Goal: Task Accomplishment & Management: Manage account settings

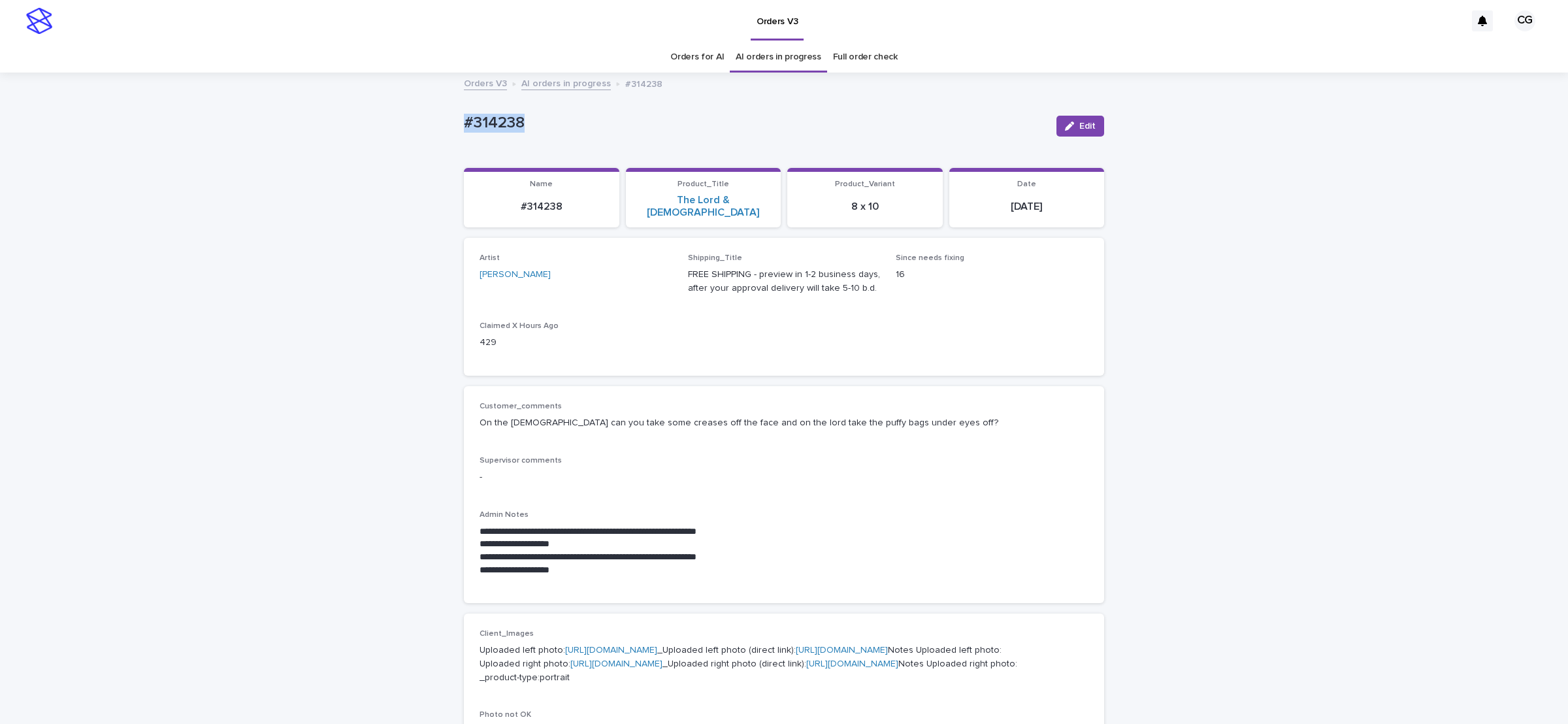
click at [1071, 133] on button "Edit" at bounding box center [1081, 126] width 48 height 21
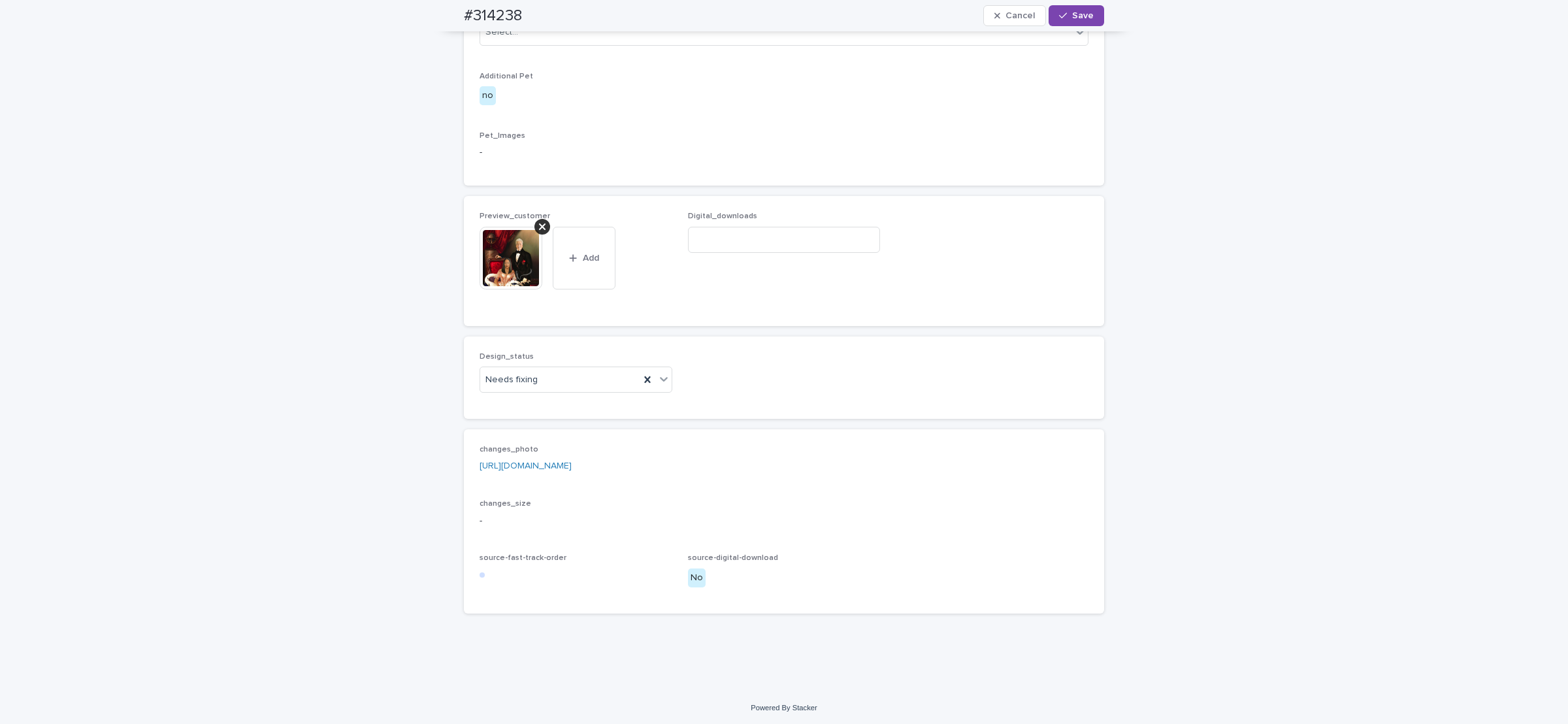
scroll to position [846, 0]
click at [502, 386] on div "Needs fixing" at bounding box center [576, 377] width 193 height 26
drag, startPoint x: 513, startPoint y: 379, endPoint x: 512, endPoint y: 398, distance: 19.0
click at [512, 380] on span "Needs fixing" at bounding box center [511, 378] width 52 height 13
drag, startPoint x: 511, startPoint y: 380, endPoint x: 510, endPoint y: 397, distance: 17.0
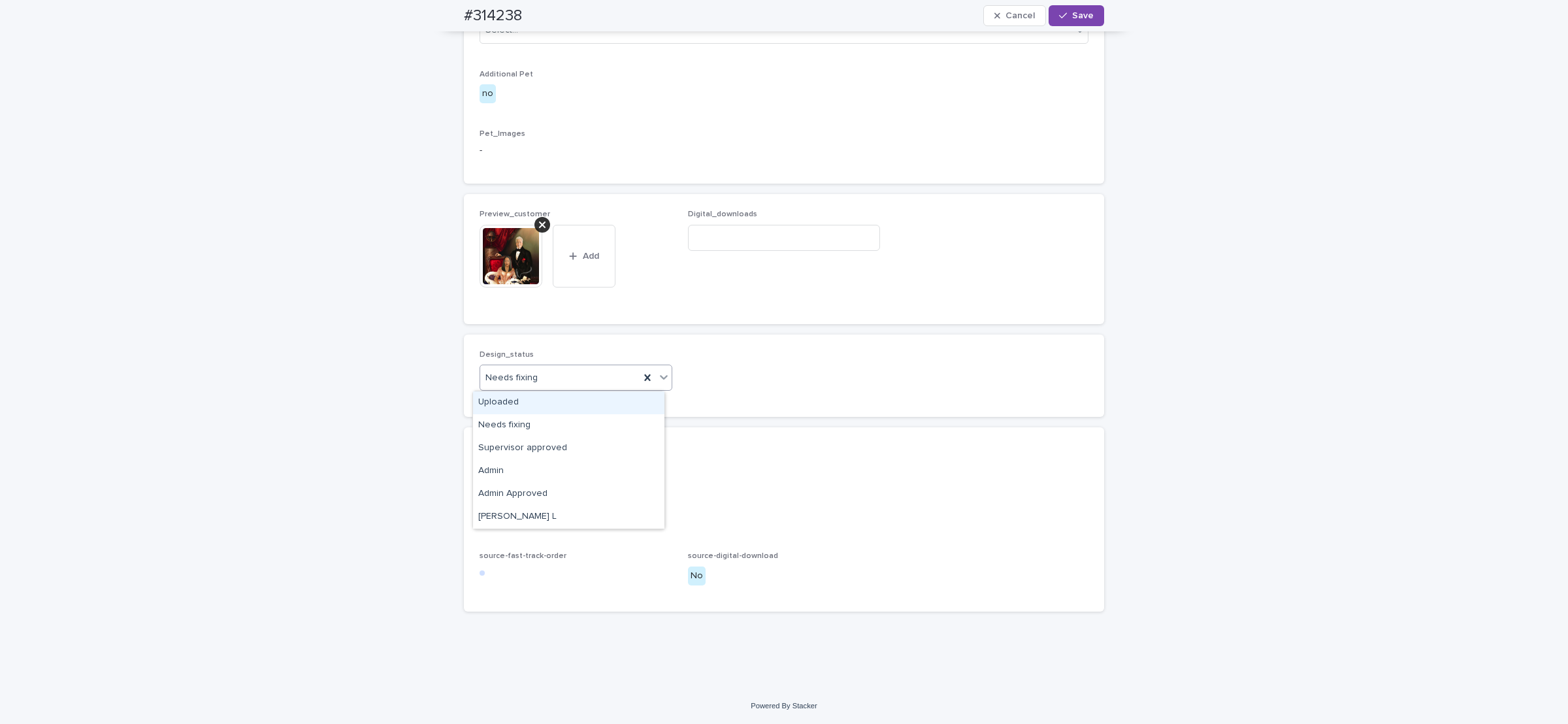
click at [511, 379] on span "Needs fixing" at bounding box center [511, 378] width 52 height 13
click at [509, 406] on div "Uploaded" at bounding box center [568, 403] width 191 height 23
click at [539, 222] on icon at bounding box center [542, 225] width 7 height 11
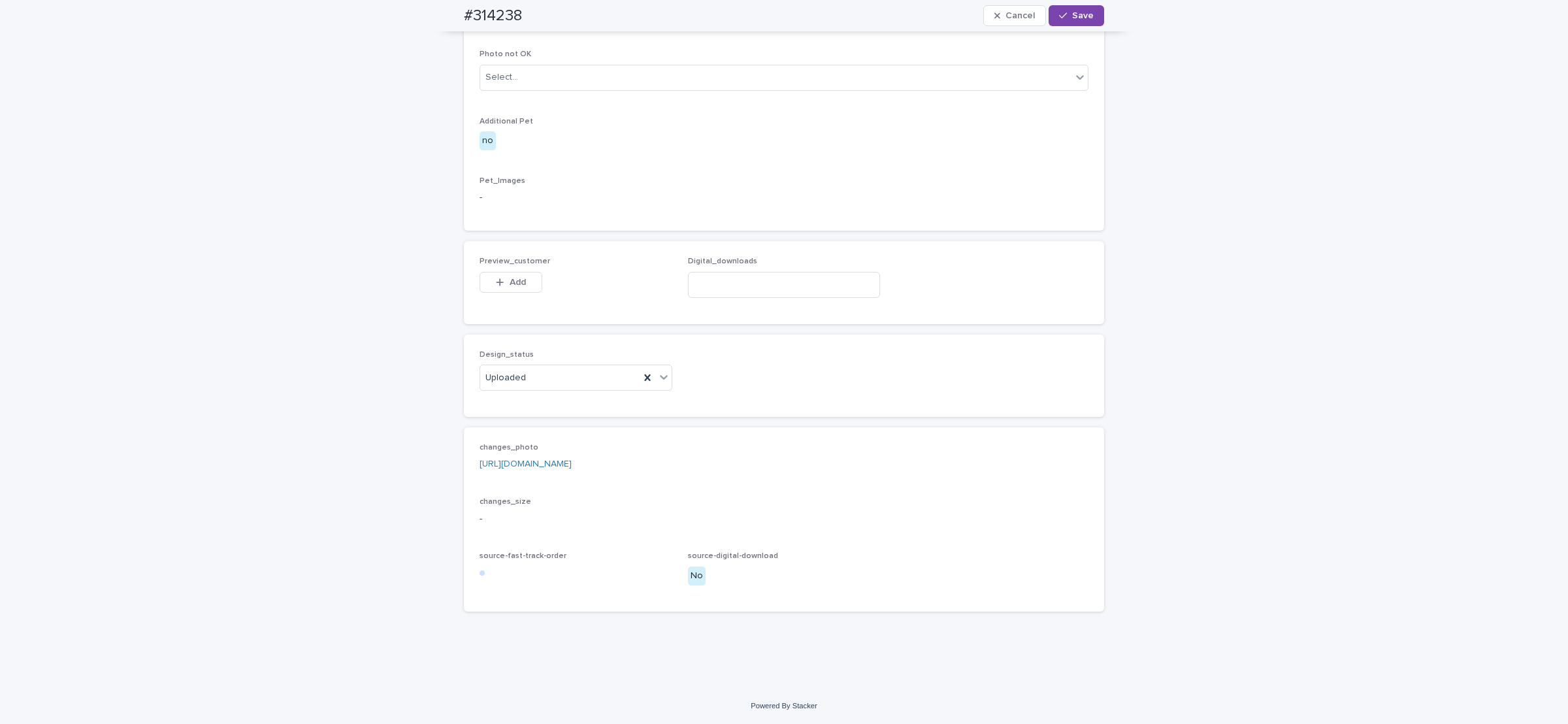
scroll to position [799, 0]
drag, startPoint x: 505, startPoint y: 278, endPoint x: 647, endPoint y: 236, distance: 148.1
click at [510, 278] on span "Add" at bounding box center [517, 282] width 16 height 10
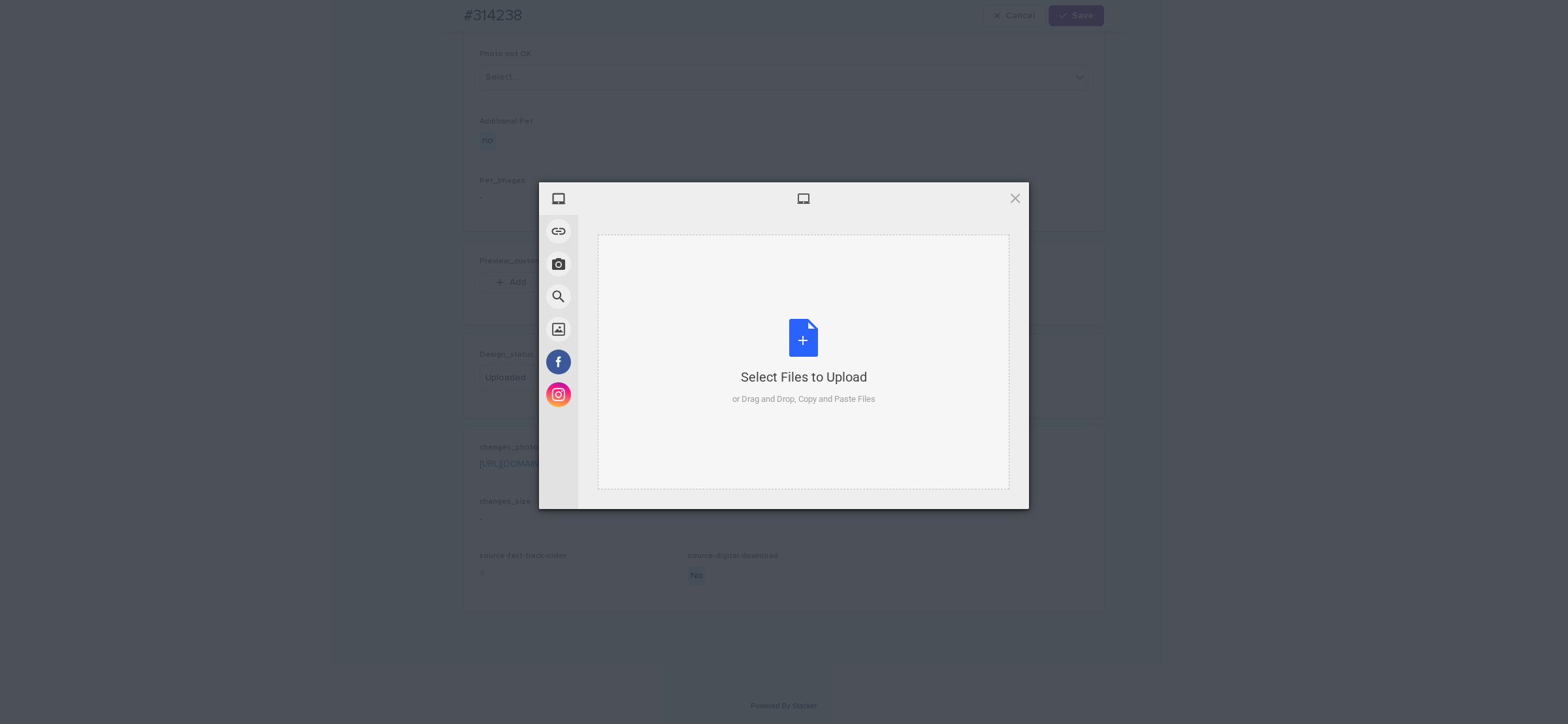
click at [785, 346] on div "Select Files to Upload or Drag and Drop, Copy and Paste Files" at bounding box center [803, 362] width 143 height 87
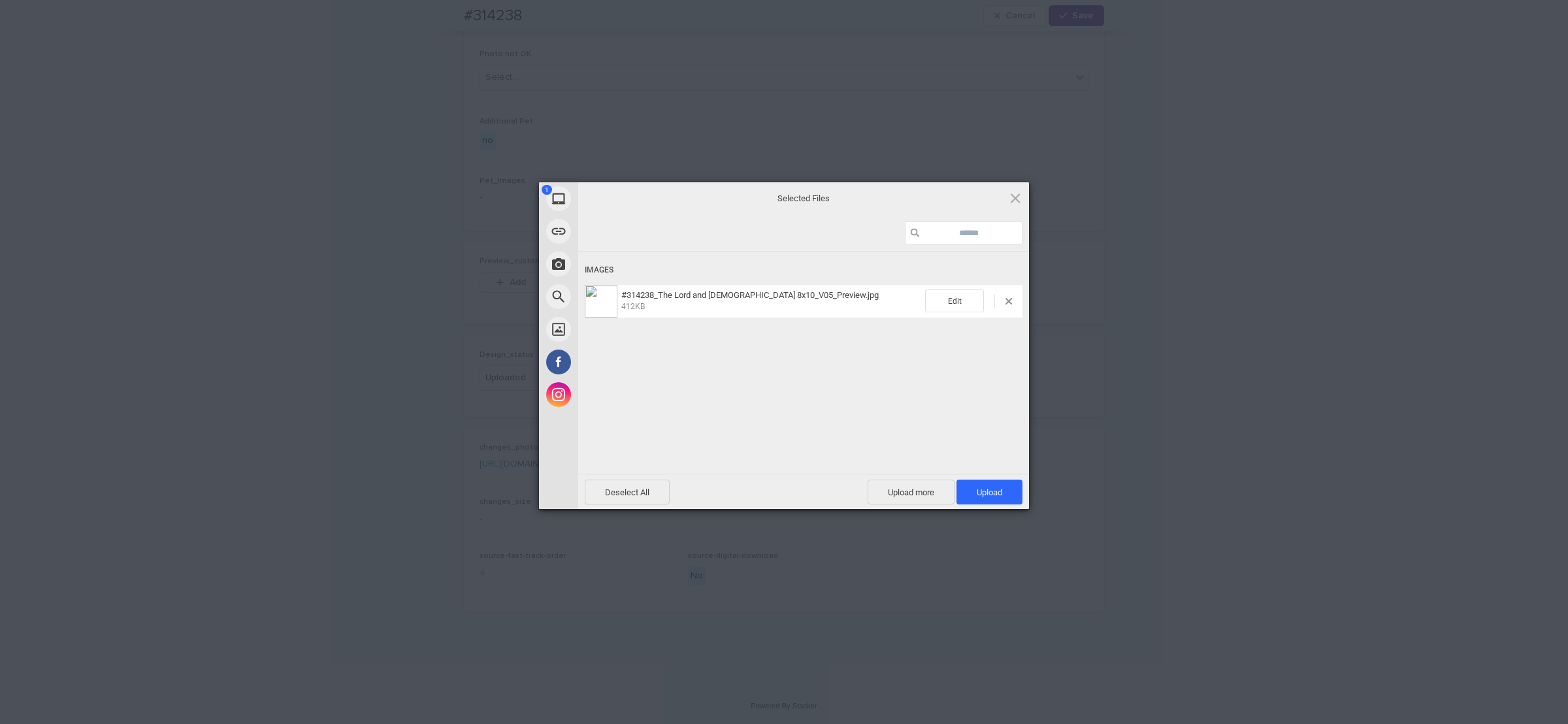
drag, startPoint x: 990, startPoint y: 489, endPoint x: 989, endPoint y: 473, distance: 16.0
click at [989, 484] on span "Upload 1" at bounding box center [989, 493] width 66 height 25
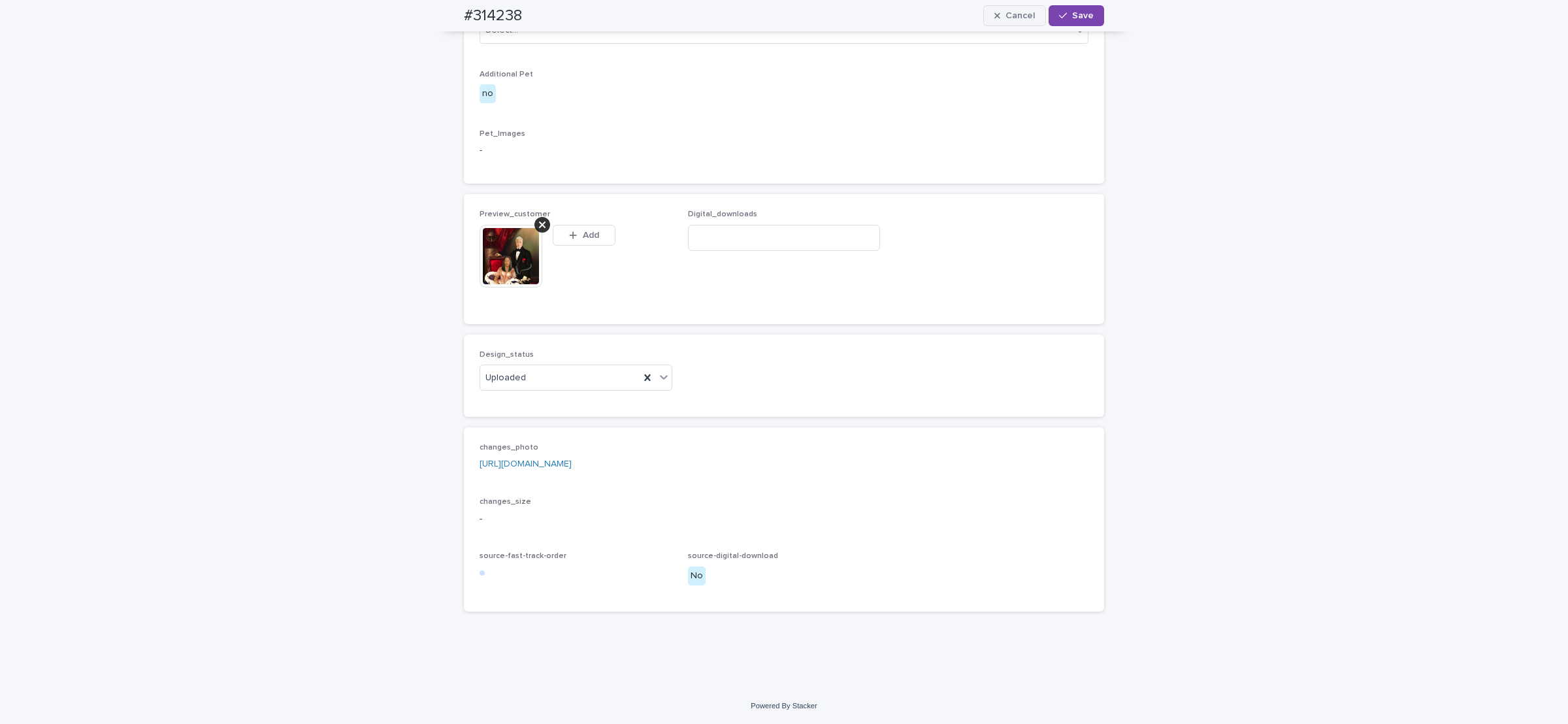
click at [1072, 13] on span "Save" at bounding box center [1082, 16] width 21 height 10
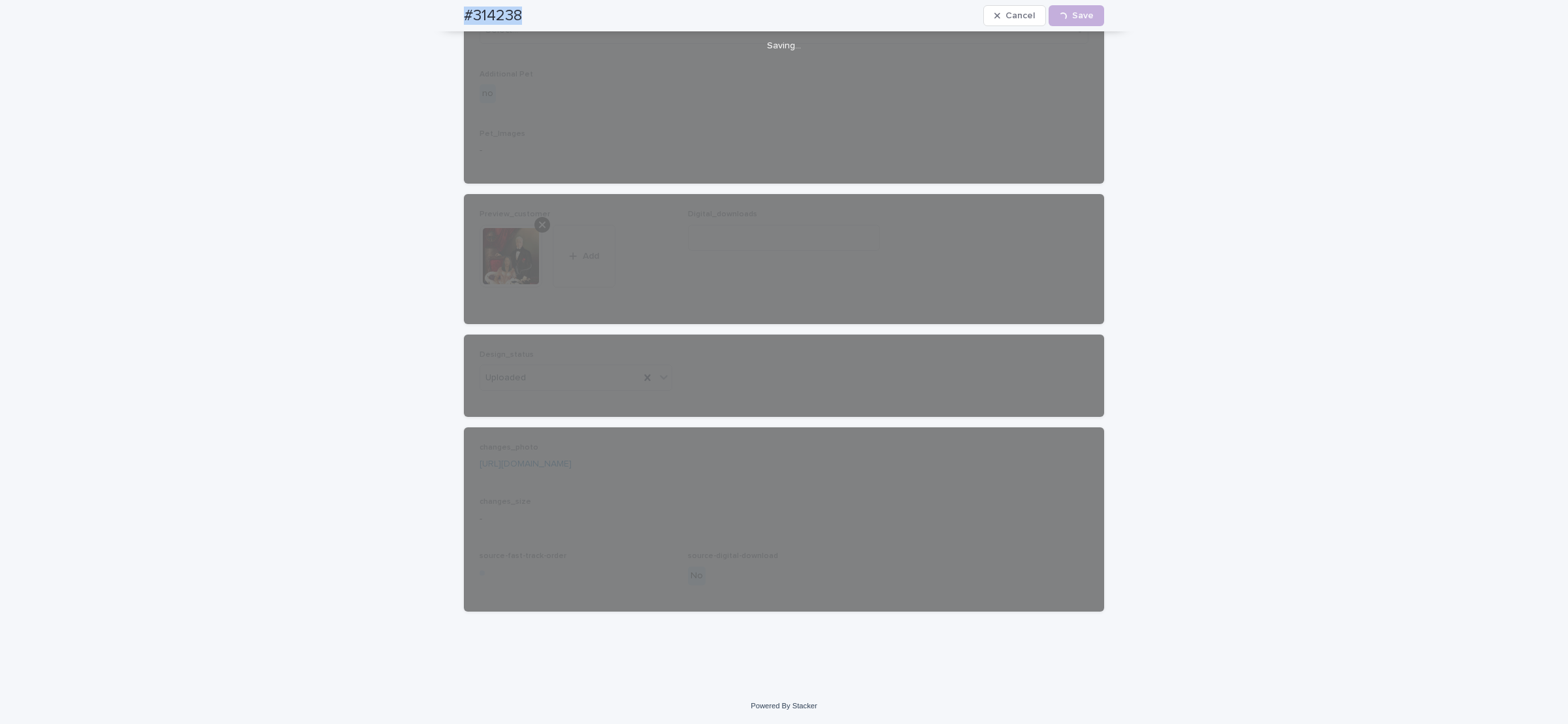
drag, startPoint x: 459, startPoint y: 12, endPoint x: 520, endPoint y: 1, distance: 62.0
click at [529, 11] on div "#314238 Cancel Loading... Save" at bounding box center [784, 15] width 703 height 32
copy h2 "#314238"
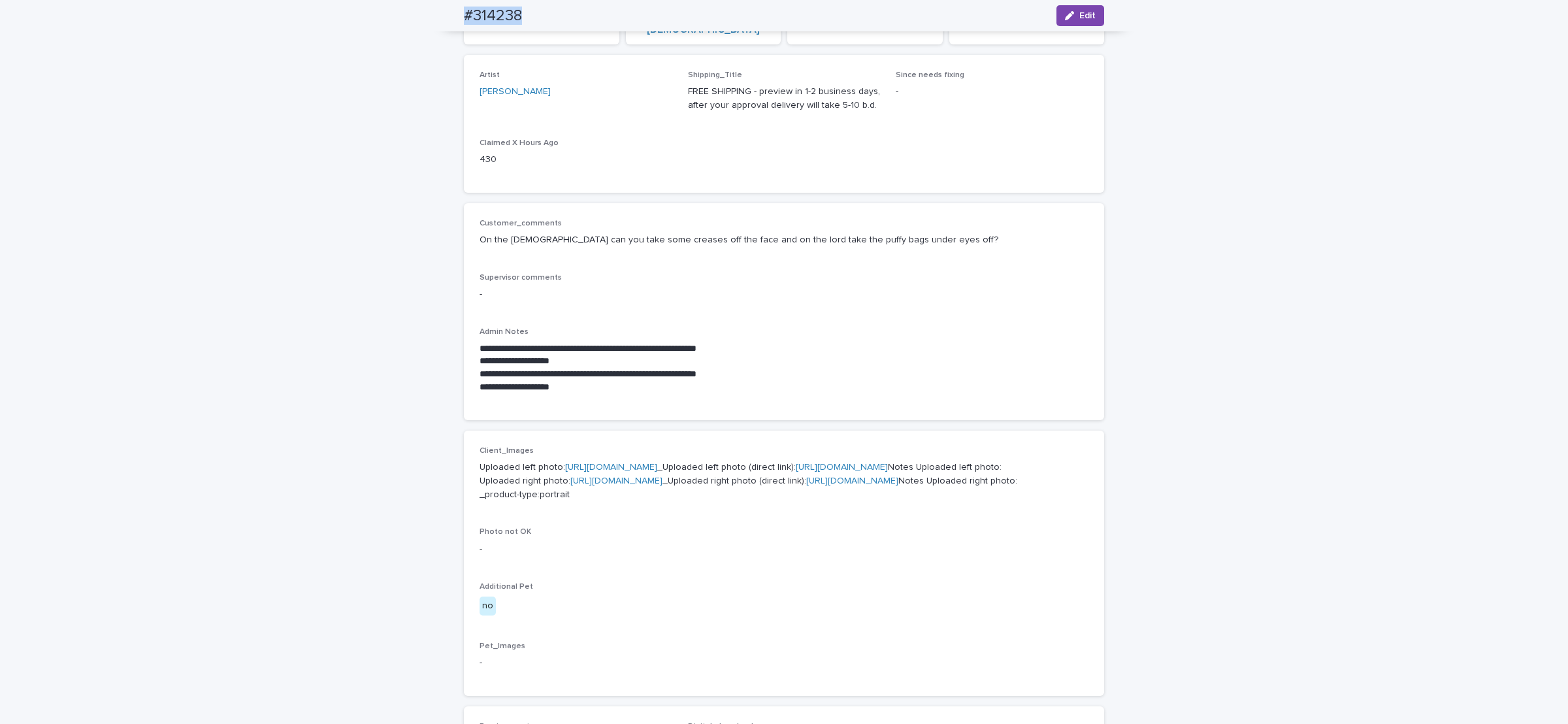
scroll to position [0, 0]
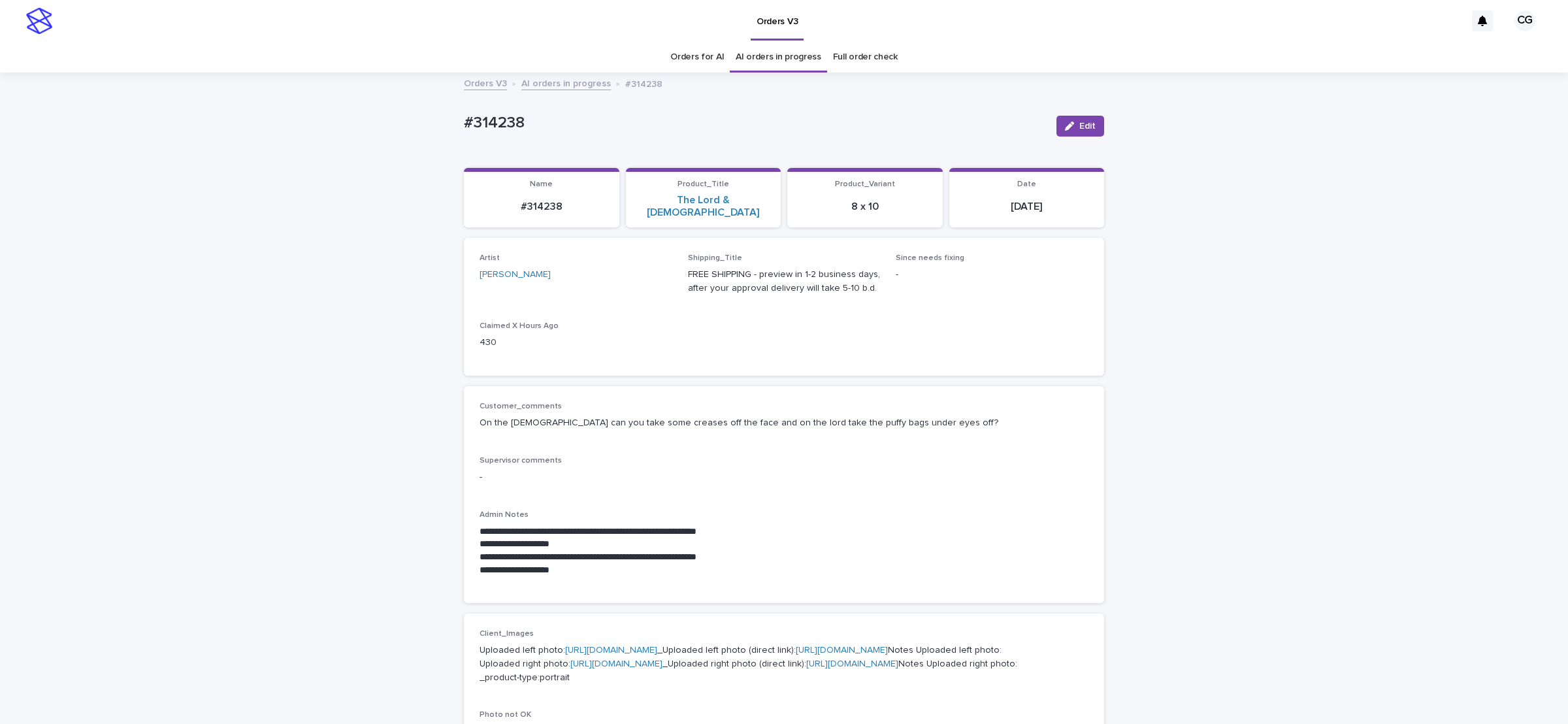
click at [671, 66] on link "Orders for AI" at bounding box center [697, 58] width 54 height 31
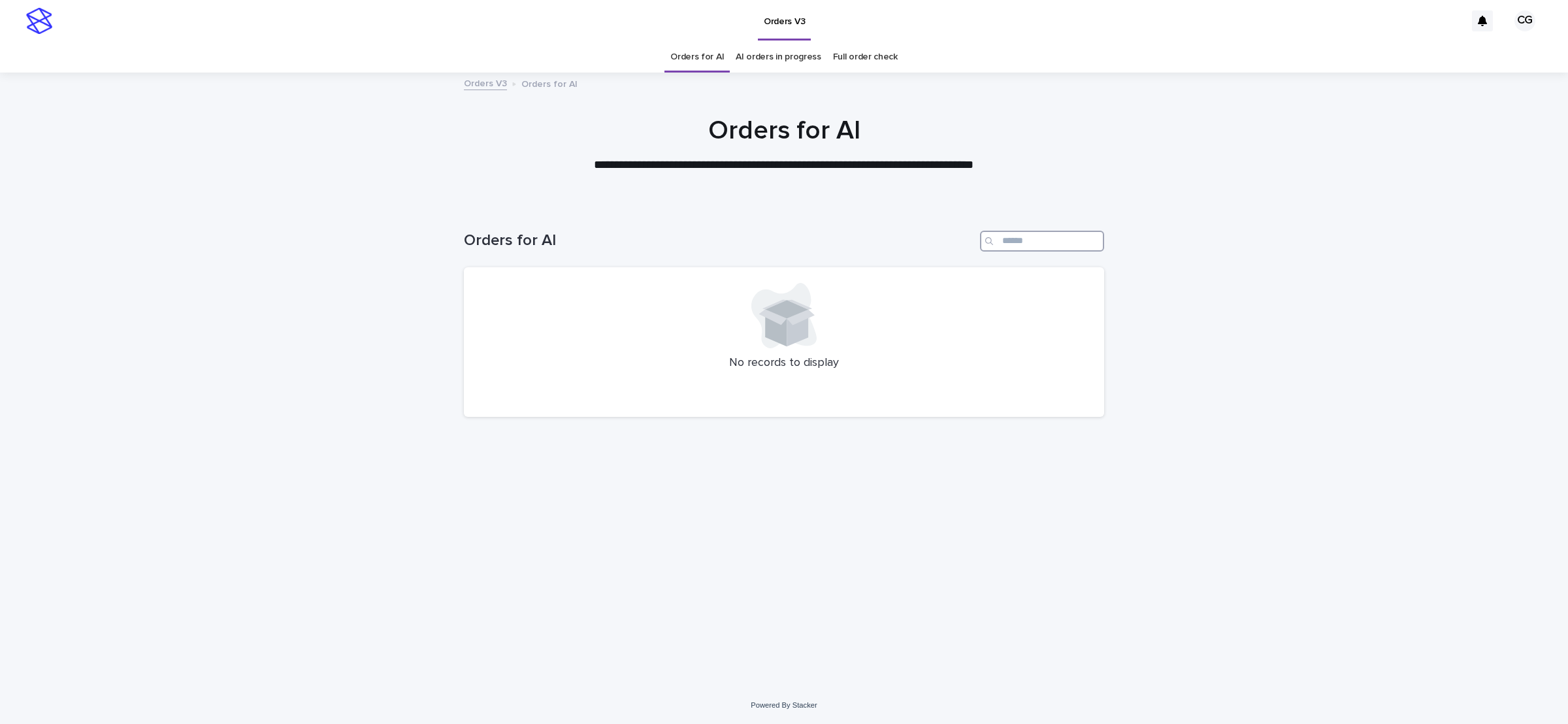
click at [1036, 249] on input "Search" at bounding box center [1041, 241] width 124 height 21
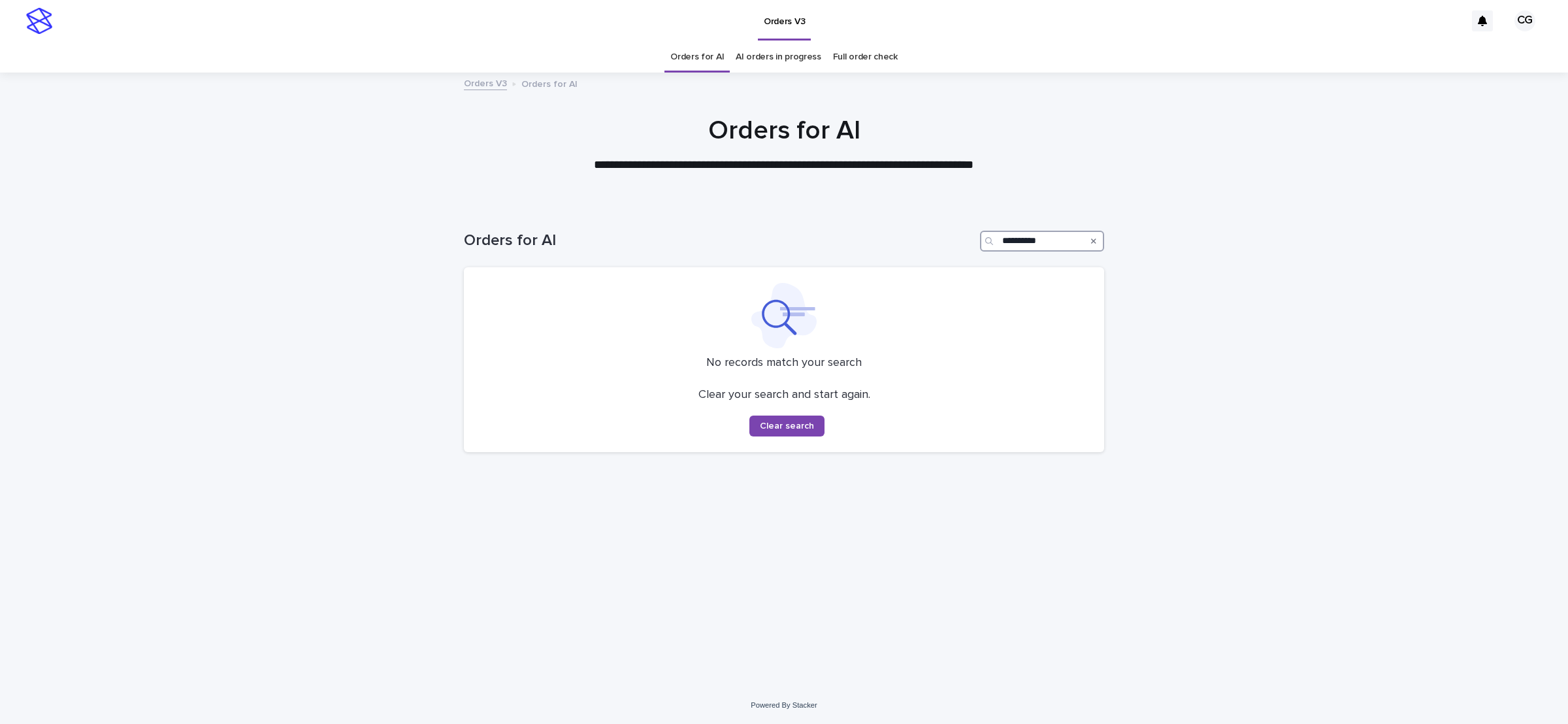
type input "**********"
click at [1092, 242] on icon "Search" at bounding box center [1093, 240] width 5 height 5
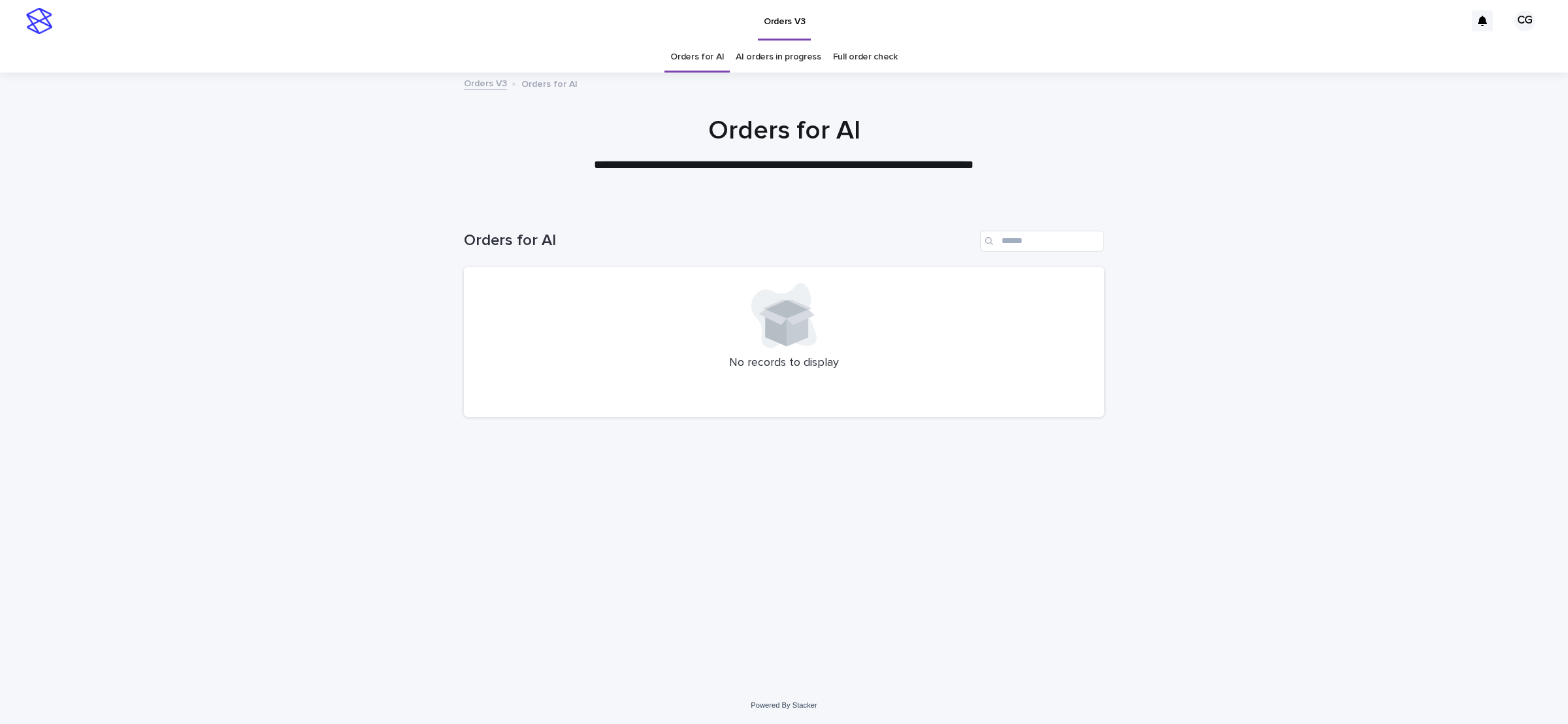
click at [550, 39] on div "Orders V3" at bounding box center [762, 21] width 1407 height 42
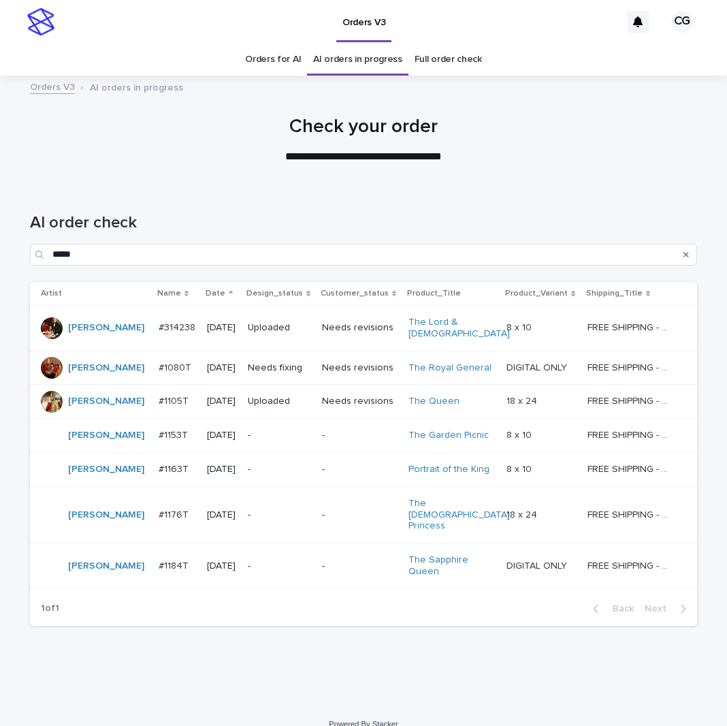
click at [288, 362] on p "Needs fixing" at bounding box center [279, 368] width 63 height 12
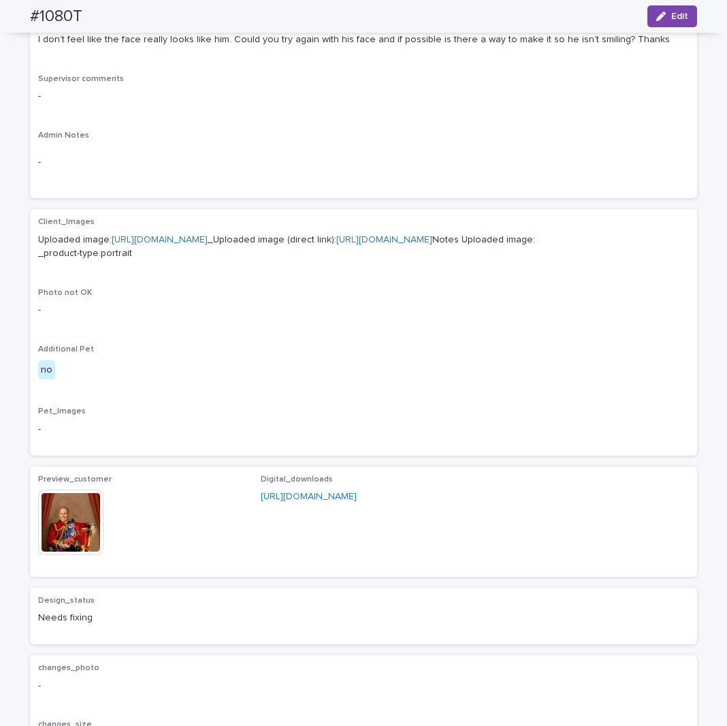
scroll to position [340, 0]
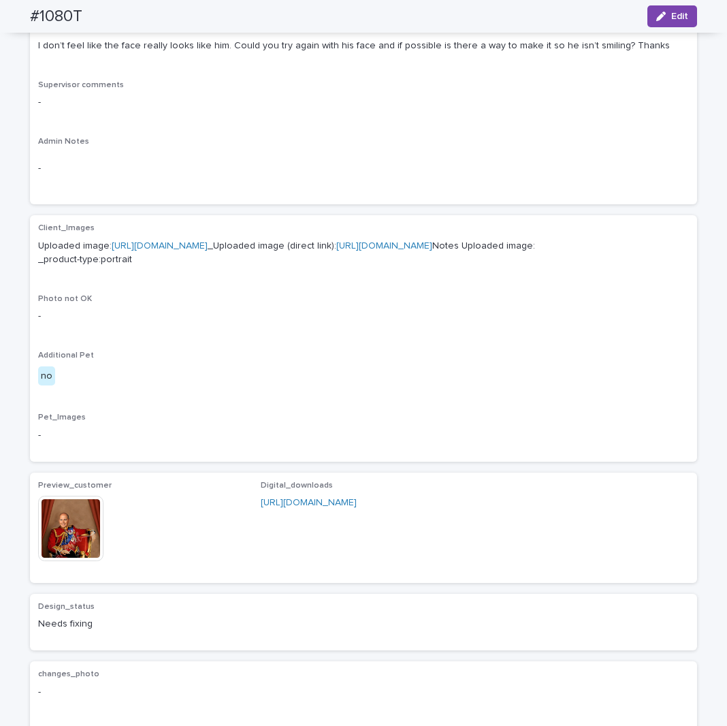
click at [65, 561] on img at bounding box center [70, 528] width 65 height 65
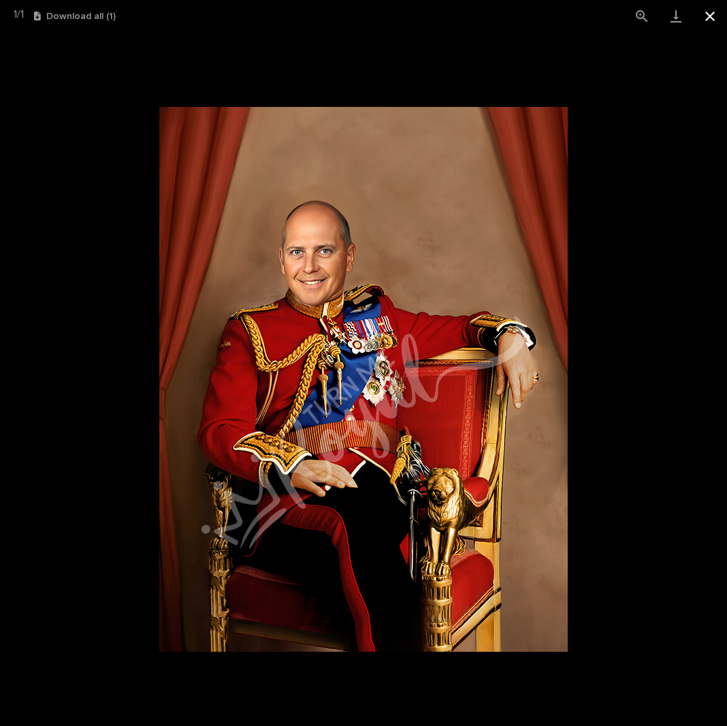
click at [709, 14] on button "Close gallery" at bounding box center [710, 16] width 34 height 32
